Goal: Task Accomplishment & Management: Manage account settings

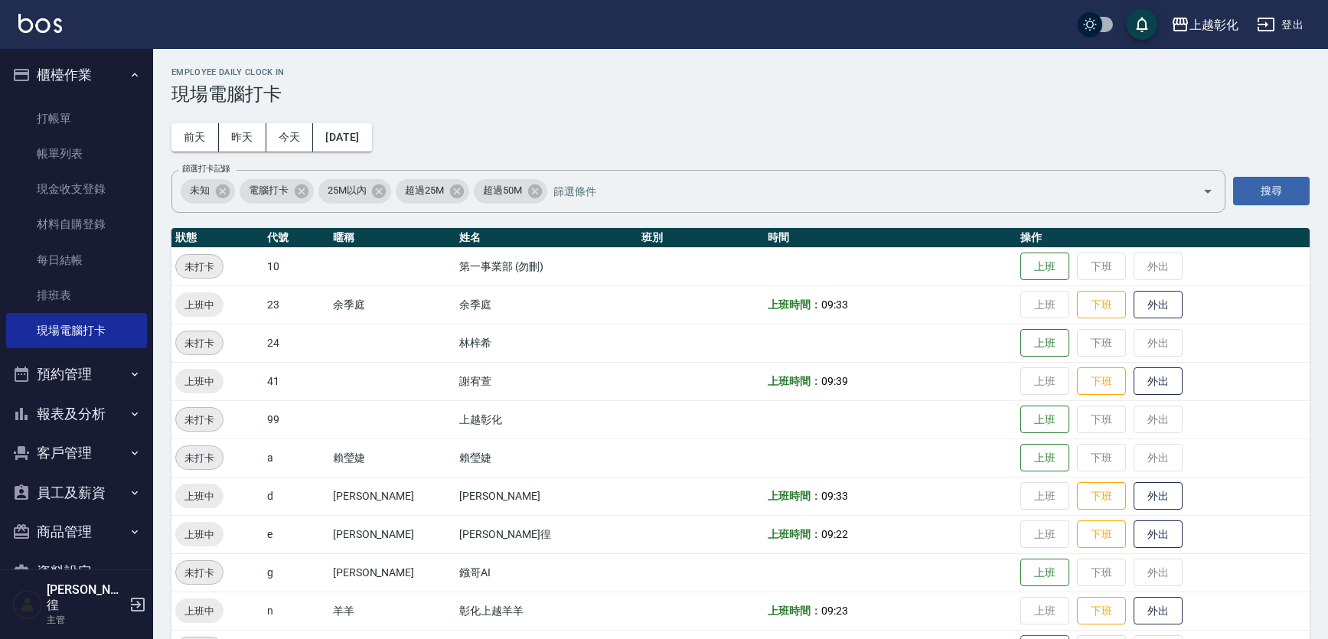
scroll to position [161, 0]
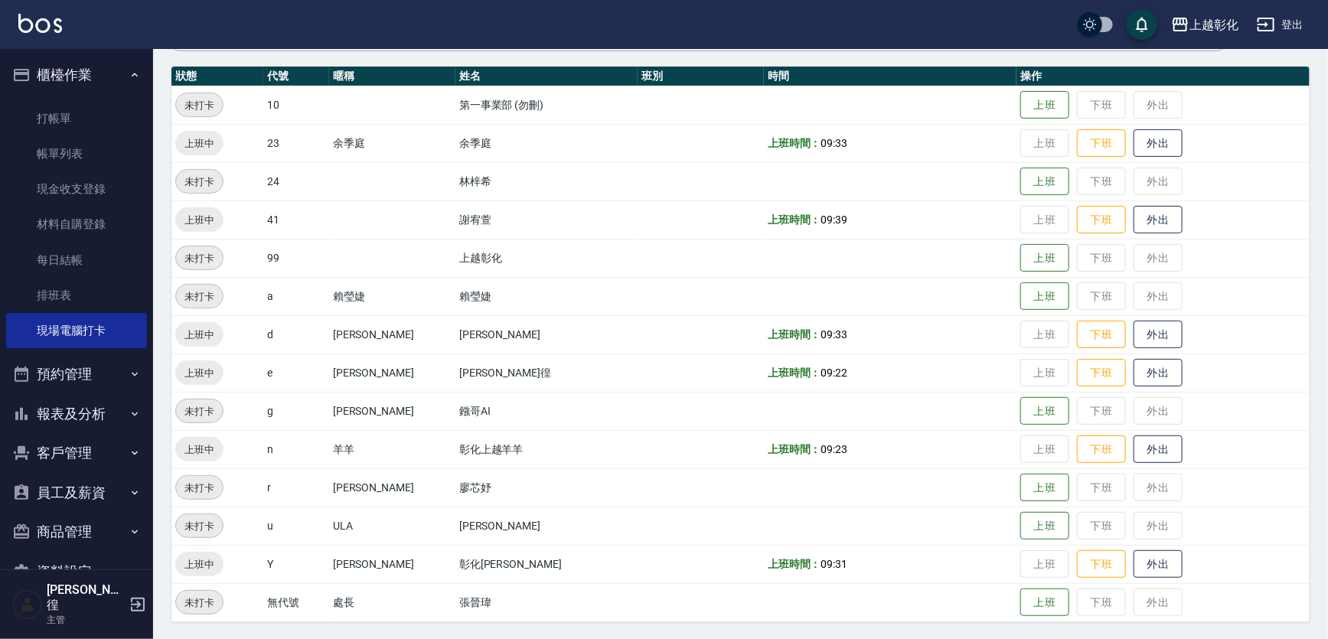
click at [67, 454] on button "客戶管理" at bounding box center [76, 453] width 141 height 40
click at [79, 502] on link "客戶列表" at bounding box center [76, 496] width 141 height 35
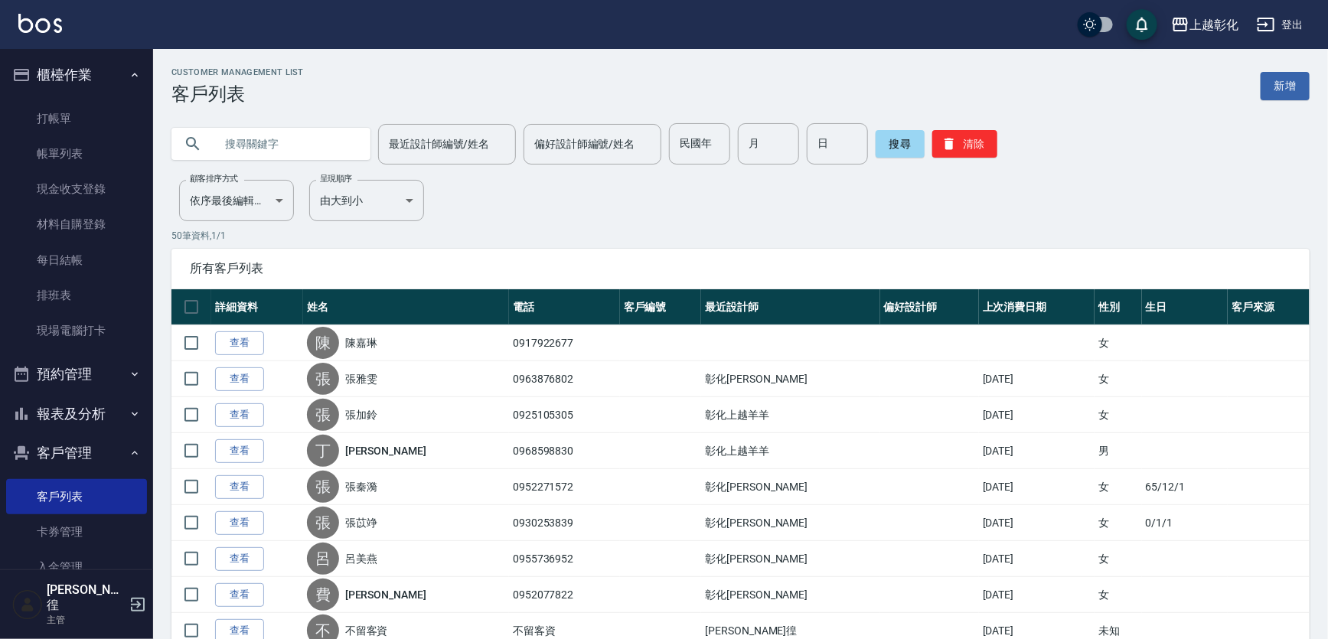
click at [253, 149] on input "text" at bounding box center [286, 143] width 144 height 41
type input "陳美珍"
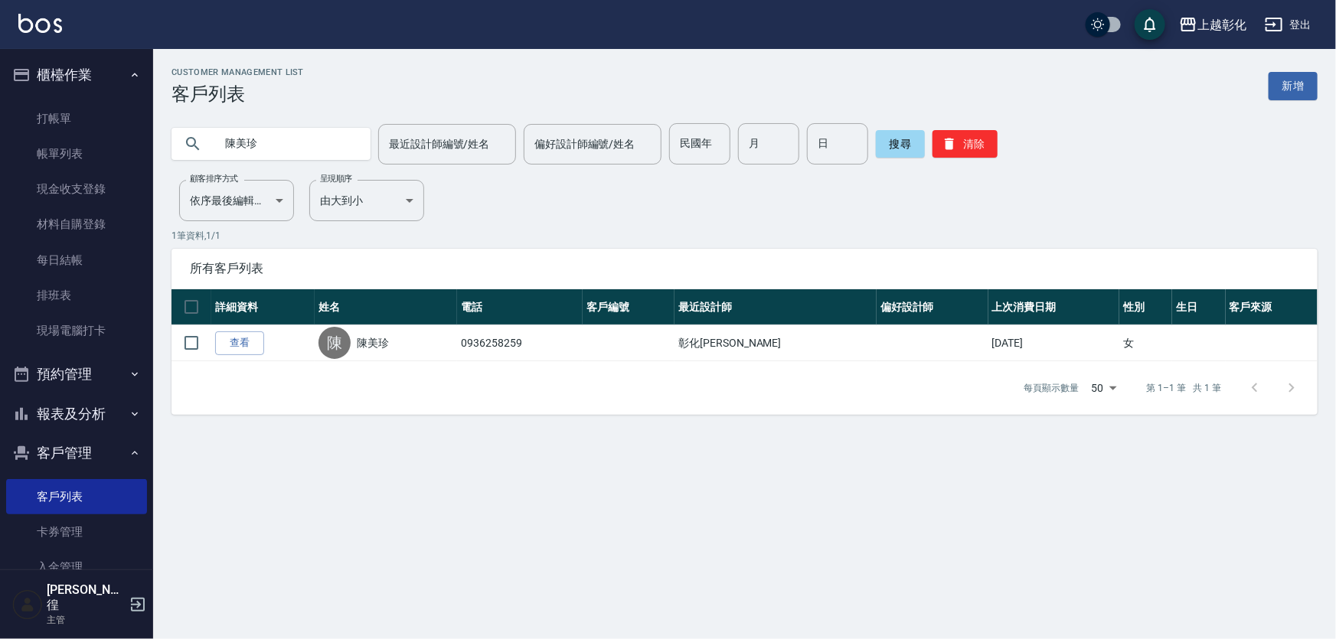
click at [222, 341] on link "查看" at bounding box center [239, 343] width 49 height 24
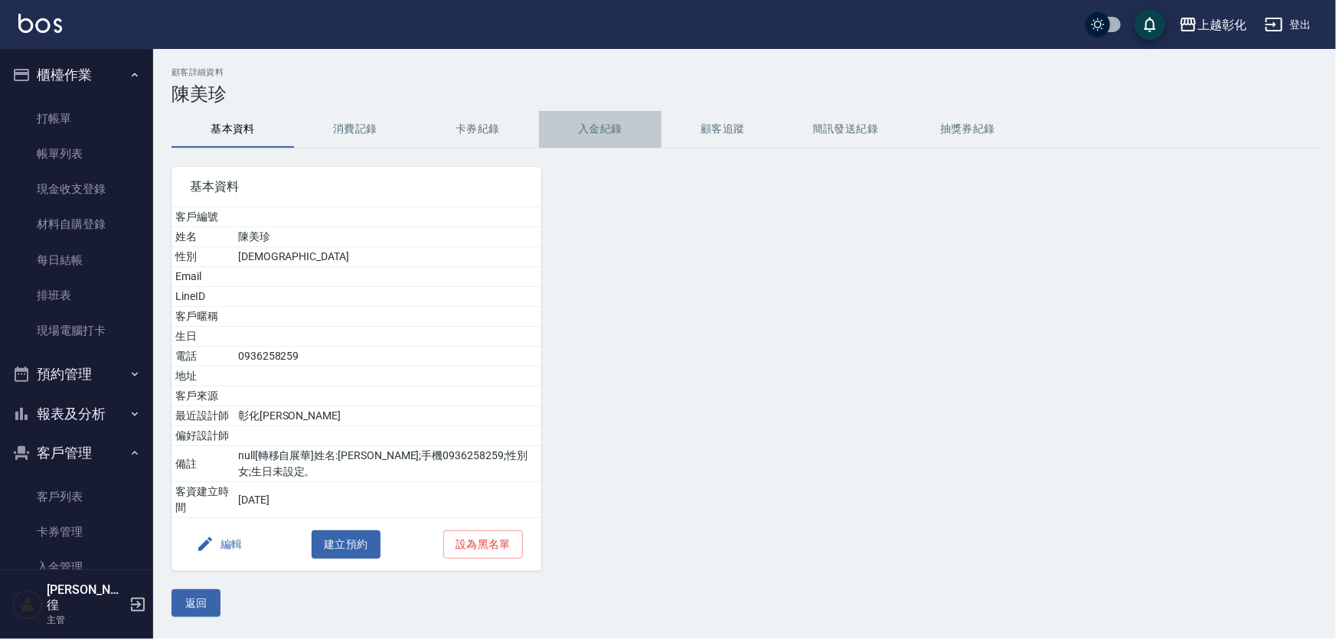
click at [586, 126] on button "入金紀錄" at bounding box center [600, 129] width 122 height 37
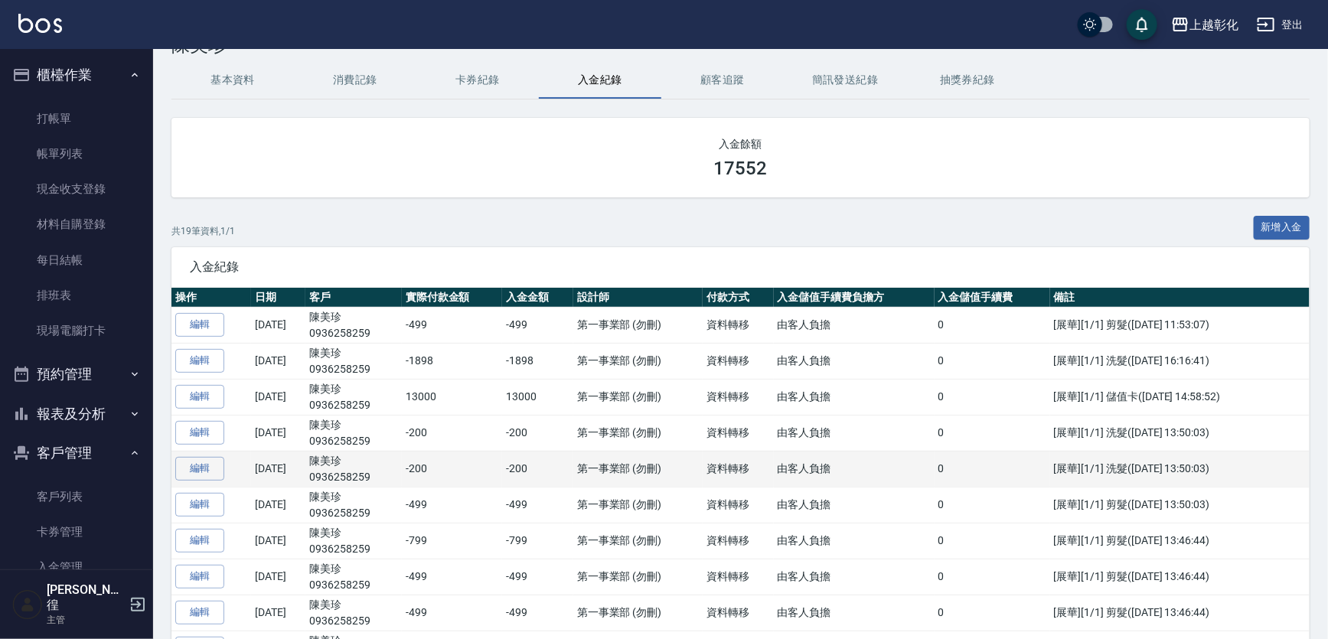
scroll to position [69, 0]
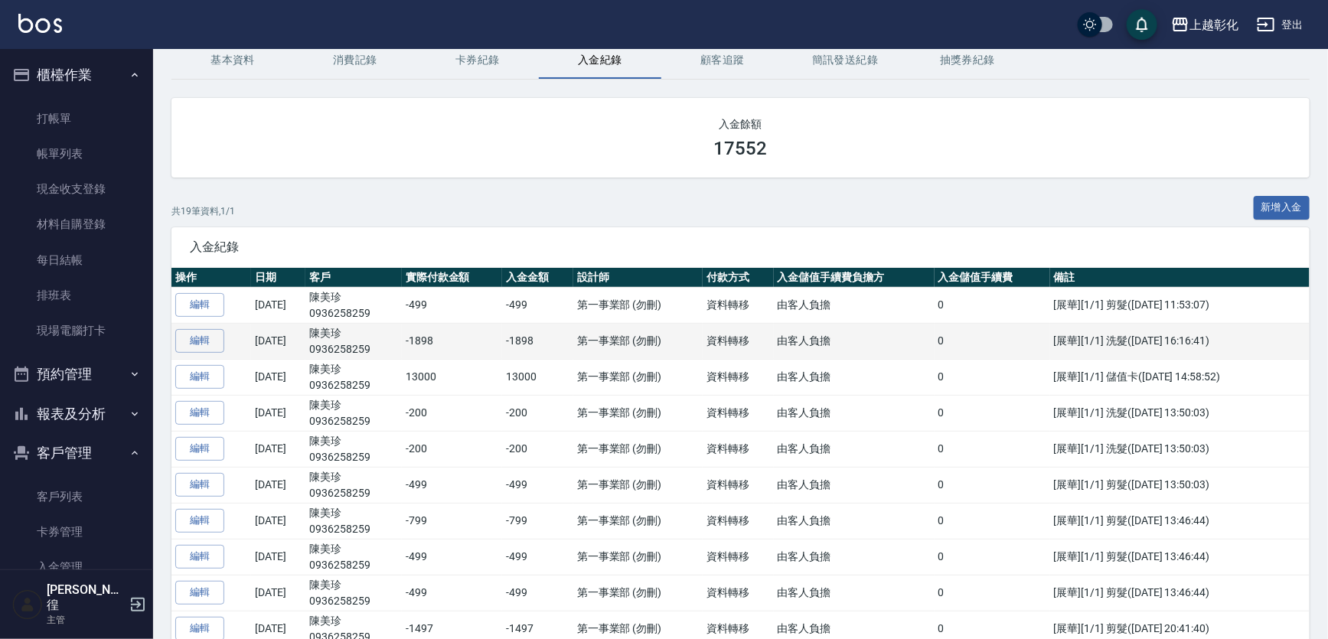
click at [305, 344] on td "[DATE]" at bounding box center [278, 341] width 54 height 36
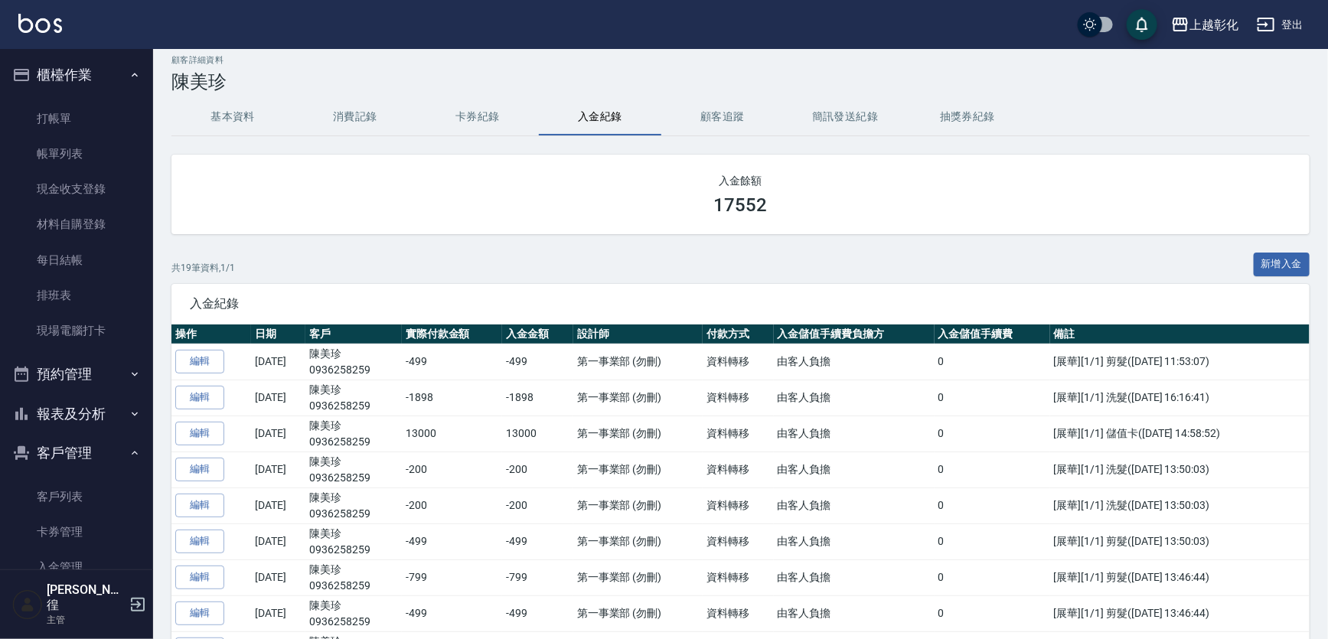
scroll to position [0, 0]
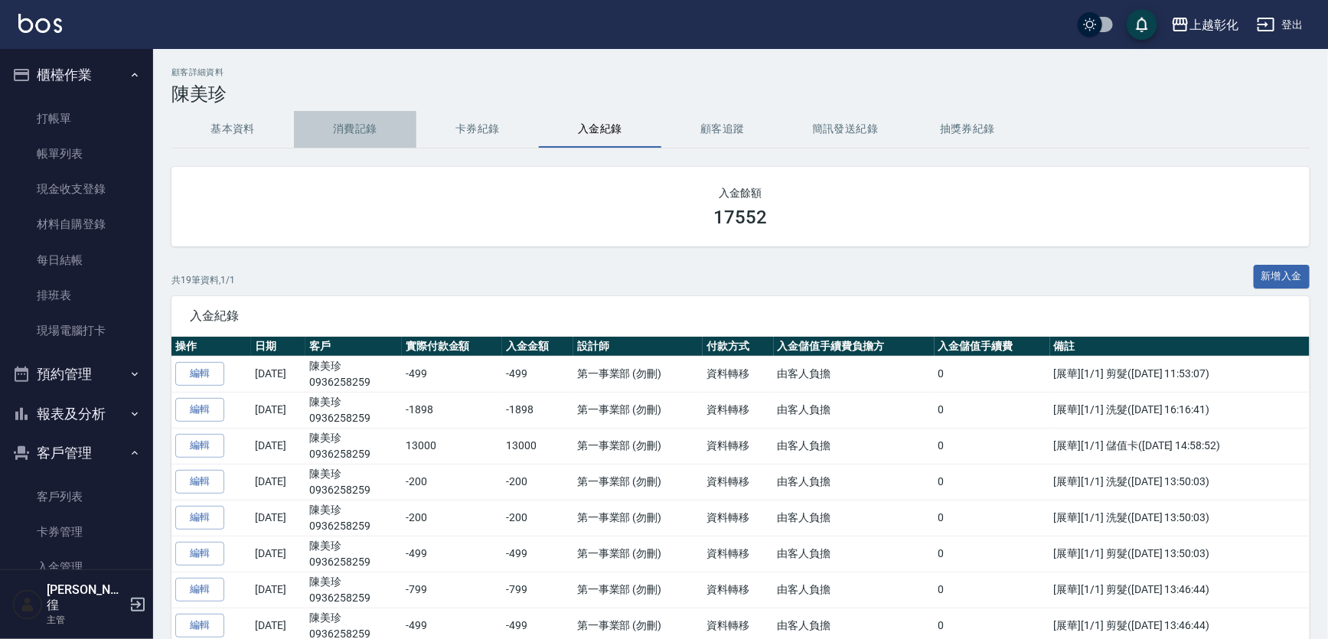
click at [361, 129] on button "消費記錄" at bounding box center [355, 129] width 122 height 37
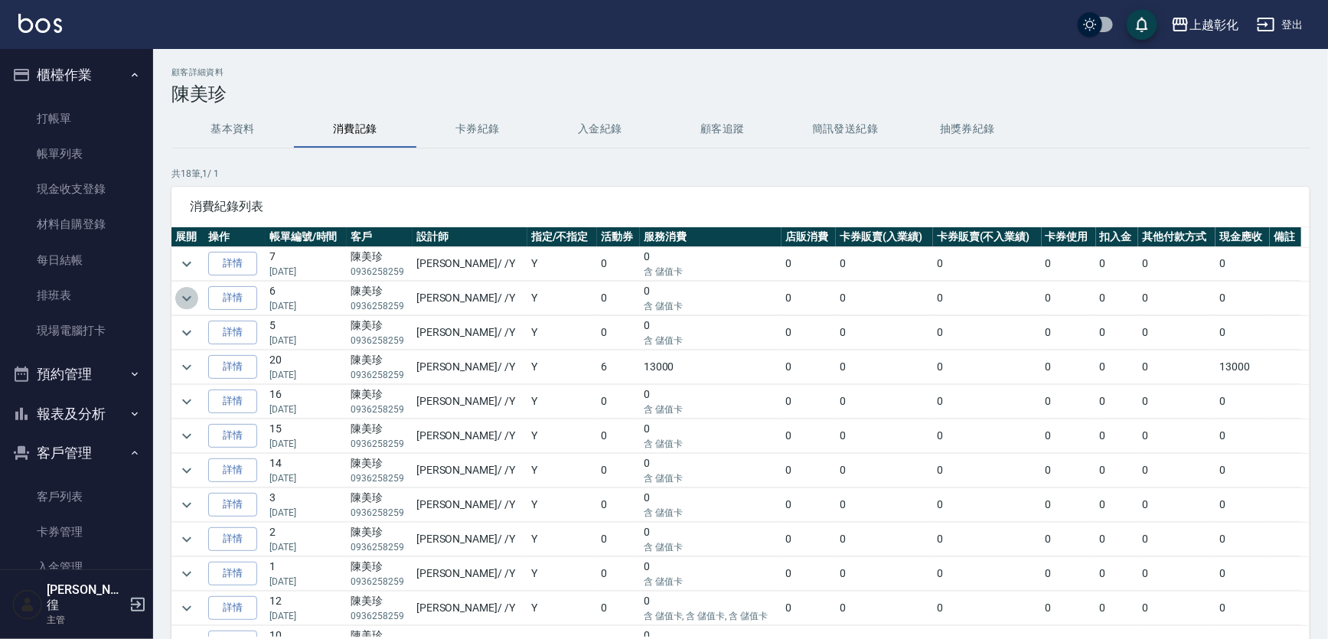
click at [176, 297] on button "expand row" at bounding box center [186, 298] width 23 height 23
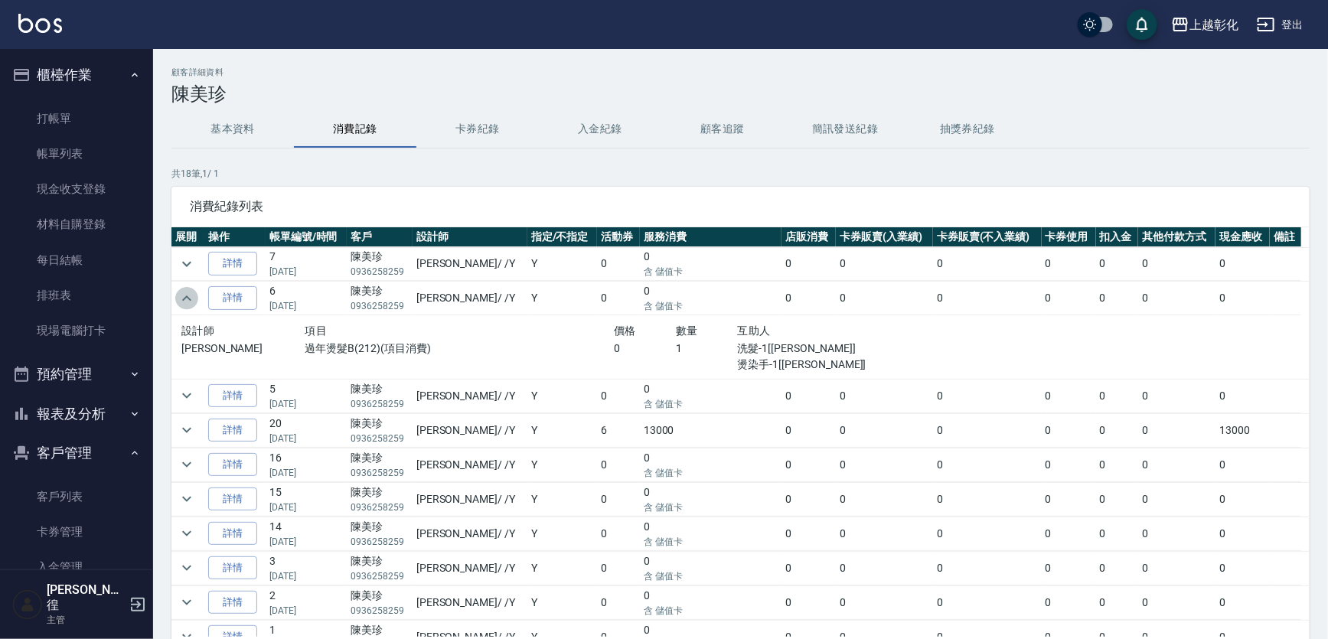
click at [185, 295] on icon "expand row" at bounding box center [187, 298] width 18 height 18
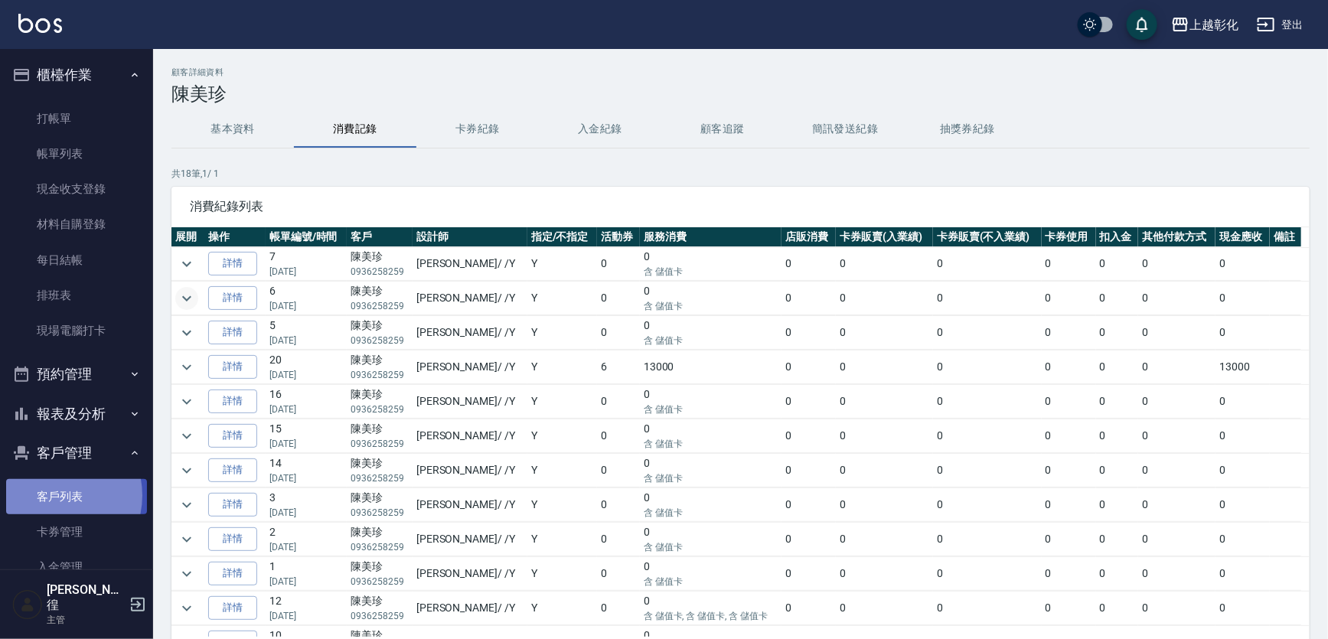
click at [50, 496] on link "客戶列表" at bounding box center [76, 496] width 141 height 35
